Goal: Transaction & Acquisition: Purchase product/service

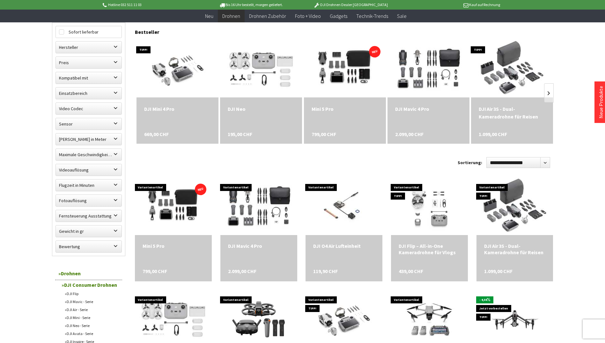
scroll to position [191, 0]
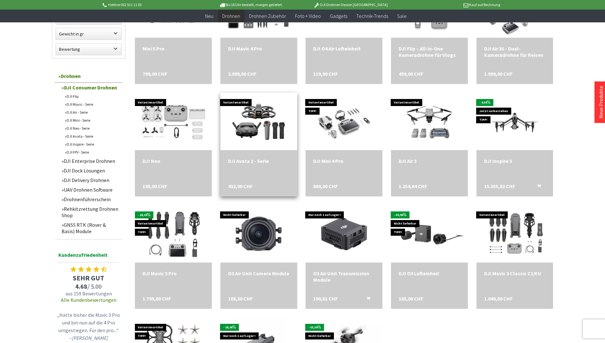
scroll to position [415, 0]
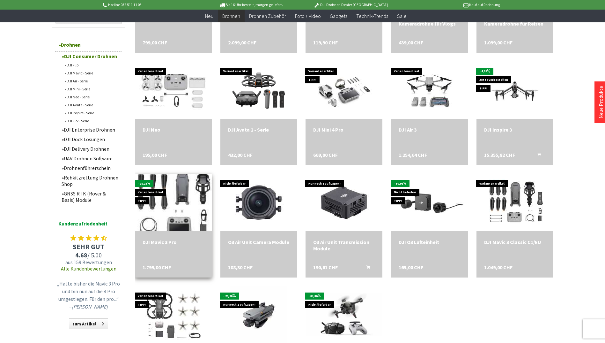
click at [172, 226] on img at bounding box center [173, 202] width 101 height 80
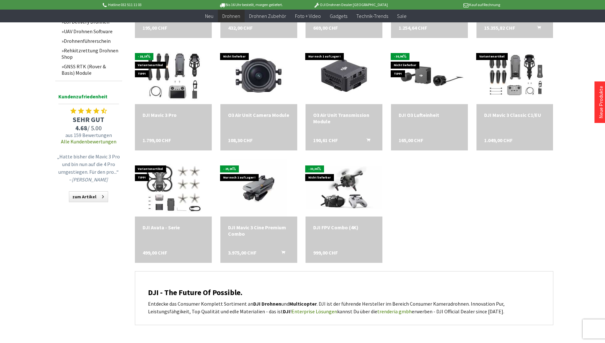
scroll to position [543, 0]
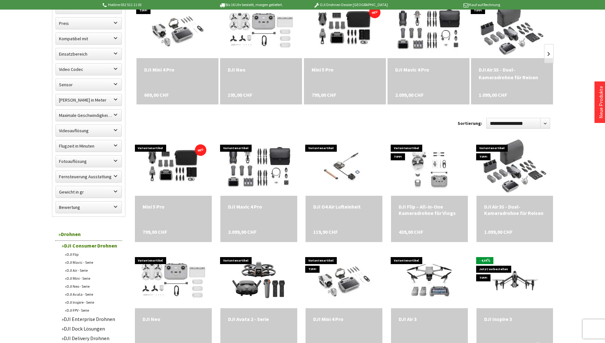
scroll to position [0, 0]
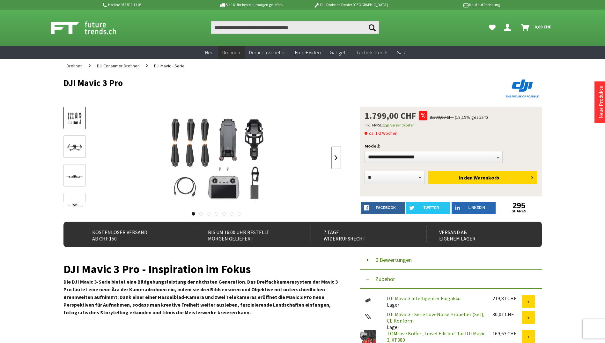
click at [334, 158] on link at bounding box center [337, 157] width 10 height 22
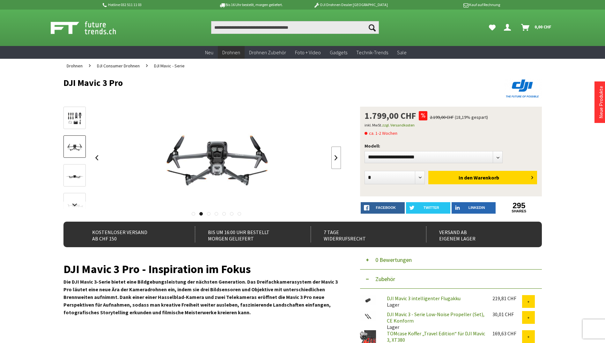
click at [334, 158] on link at bounding box center [337, 157] width 10 height 22
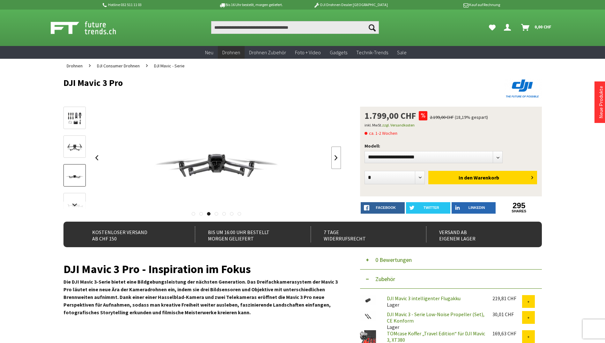
click at [334, 159] on link at bounding box center [337, 157] width 10 height 22
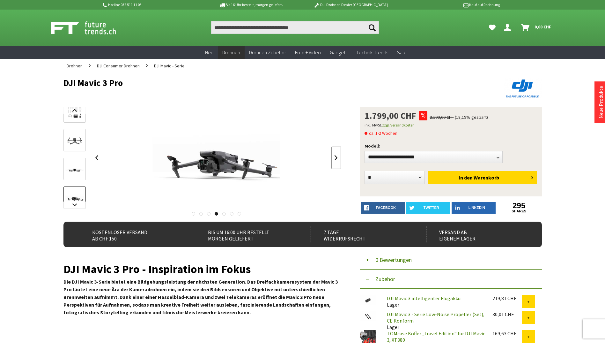
click at [334, 159] on link at bounding box center [337, 157] width 10 height 22
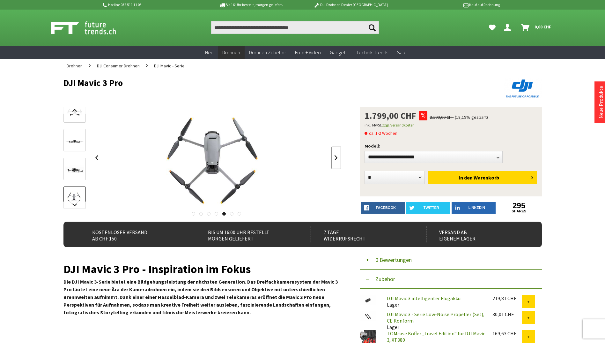
click at [334, 159] on link at bounding box center [337, 157] width 10 height 22
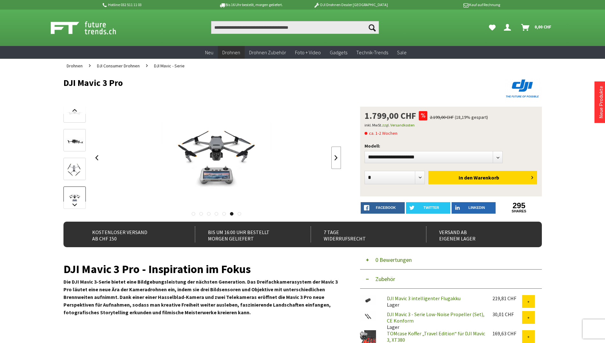
click at [333, 159] on link at bounding box center [337, 157] width 10 height 22
